Goal: Find contact information: Find contact information

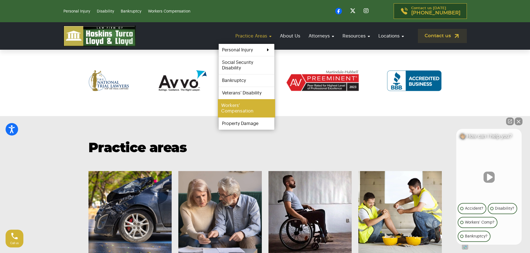
scroll to position [362, 0]
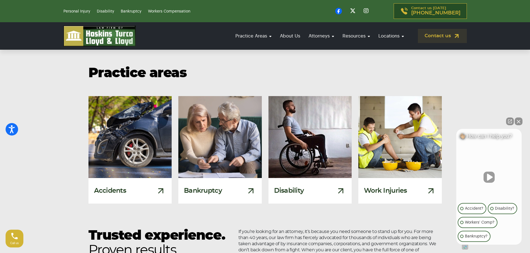
click at [520, 121] on button "Close Intaker Chat Widget" at bounding box center [518, 122] width 8 height 8
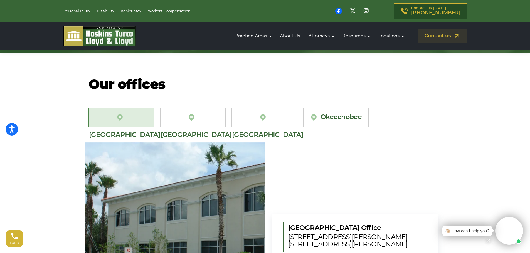
scroll to position [1641, 0]
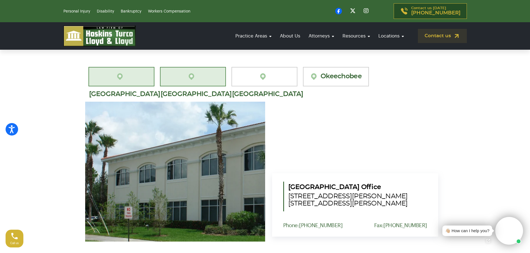
click at [179, 72] on link "[GEOGRAPHIC_DATA][PERSON_NAME]" at bounding box center [193, 76] width 66 height 19
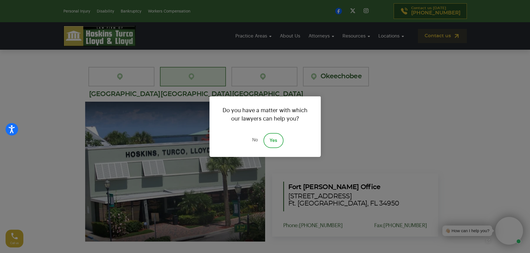
click at [255, 137] on link "No" at bounding box center [254, 140] width 17 height 15
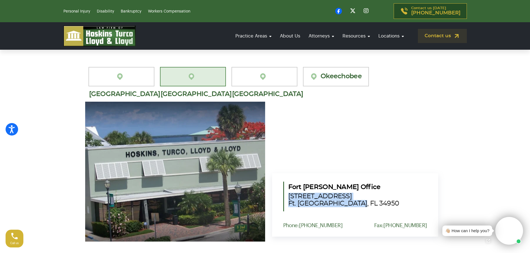
drag, startPoint x: 358, startPoint y: 196, endPoint x: 287, endPoint y: 188, distance: 71.0
click at [287, 188] on div "[GEOGRAPHIC_DATA][PERSON_NAME] [STREET_ADDRESS] [GEOGRAPHIC_DATA], FL 34950" at bounding box center [355, 197] width 144 height 30
copy span "[STREET_ADDRESS] [GEOGRAPHIC_DATA], FL 34950"
